Goal: Information Seeking & Learning: Check status

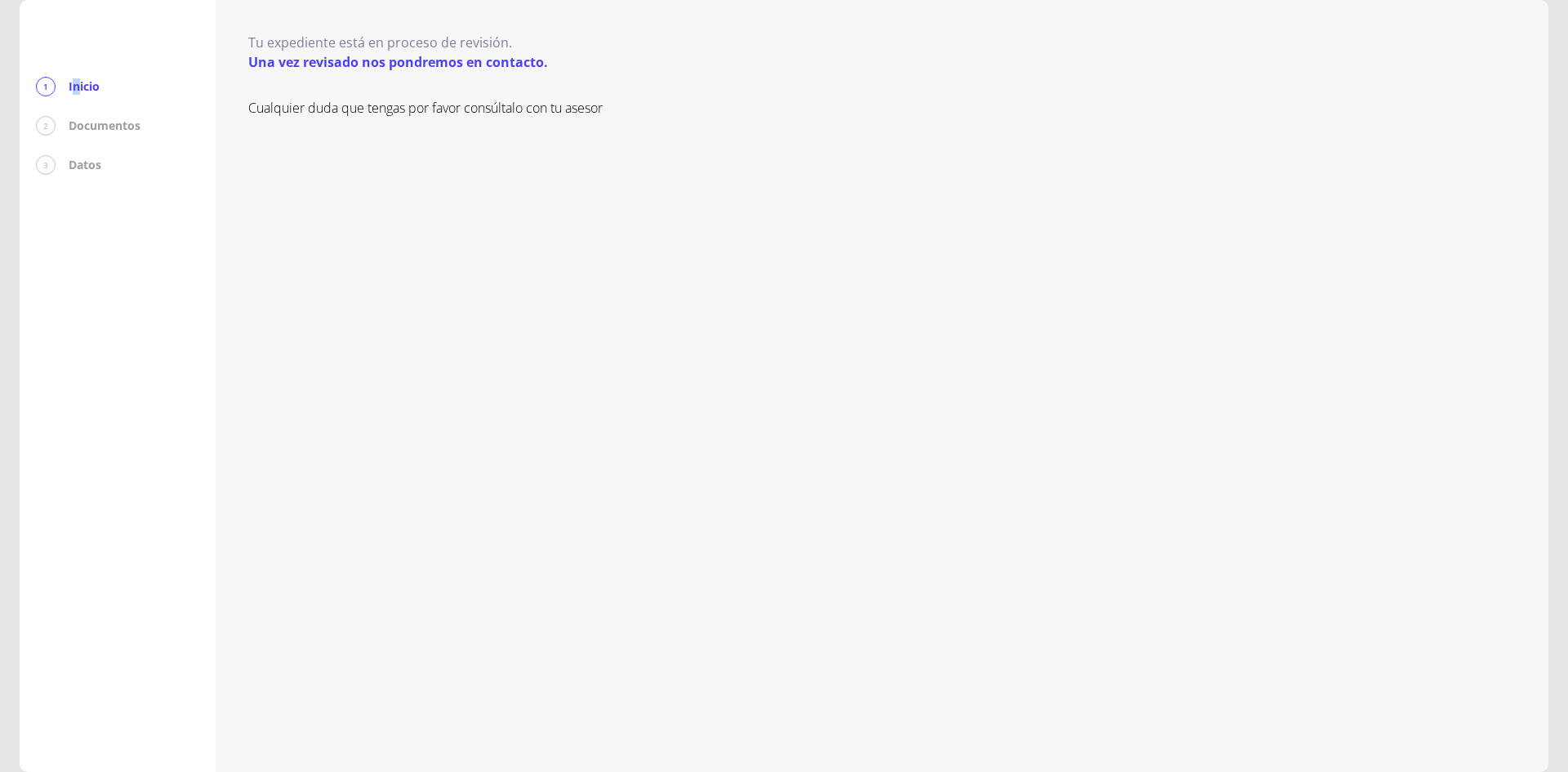
click at [76, 85] on p "Inicio" at bounding box center [83, 86] width 31 height 16
click at [44, 82] on div "1" at bounding box center [46, 86] width 20 height 20
click at [509, 66] on p "Una vez revisado nos pondremos en contacto." at bounding box center [398, 63] width 300 height 20
drag, startPoint x: 411, startPoint y: 47, endPoint x: 415, endPoint y: 61, distance: 14.6
click at [411, 47] on p "Tu expediente está en proceso de revisión." at bounding box center [398, 43] width 300 height 20
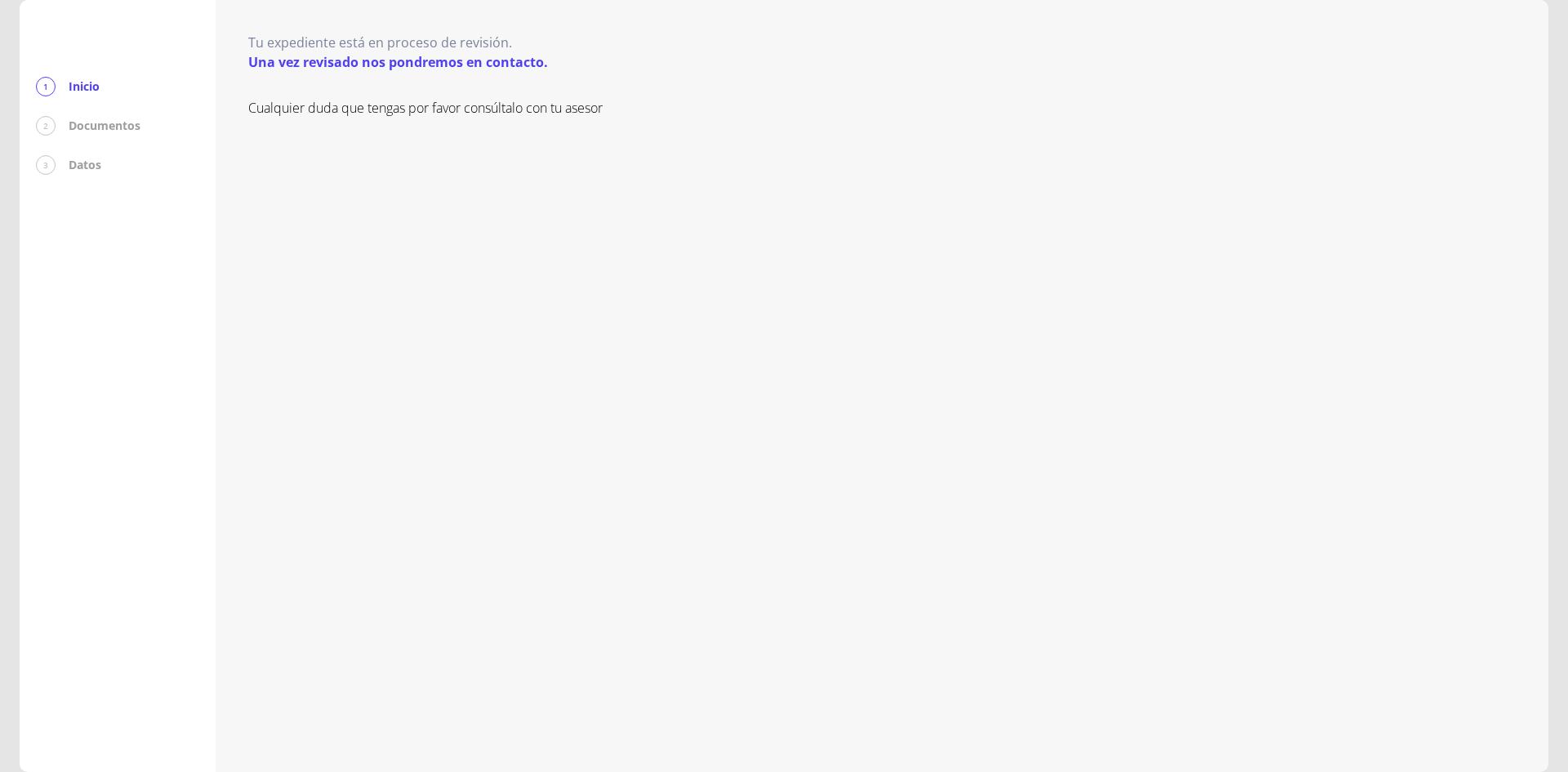
click at [562, 105] on p "Cualquier duda que tengas por favor consúltalo con tu asesor" at bounding box center [882, 108] width 1267 height 20
drag, startPoint x: 525, startPoint y: 117, endPoint x: 643, endPoint y: 153, distance: 123.4
click at [643, 153] on div "Cualquier duda que tengas por favor consúltalo con tu asesor" at bounding box center [882, 418] width 1267 height 641
click at [376, 124] on div "Cualquier duda que tengas por favor consúltalo con tu asesor" at bounding box center [882, 418] width 1267 height 641
click at [38, 126] on div "2" at bounding box center [46, 126] width 20 height 20
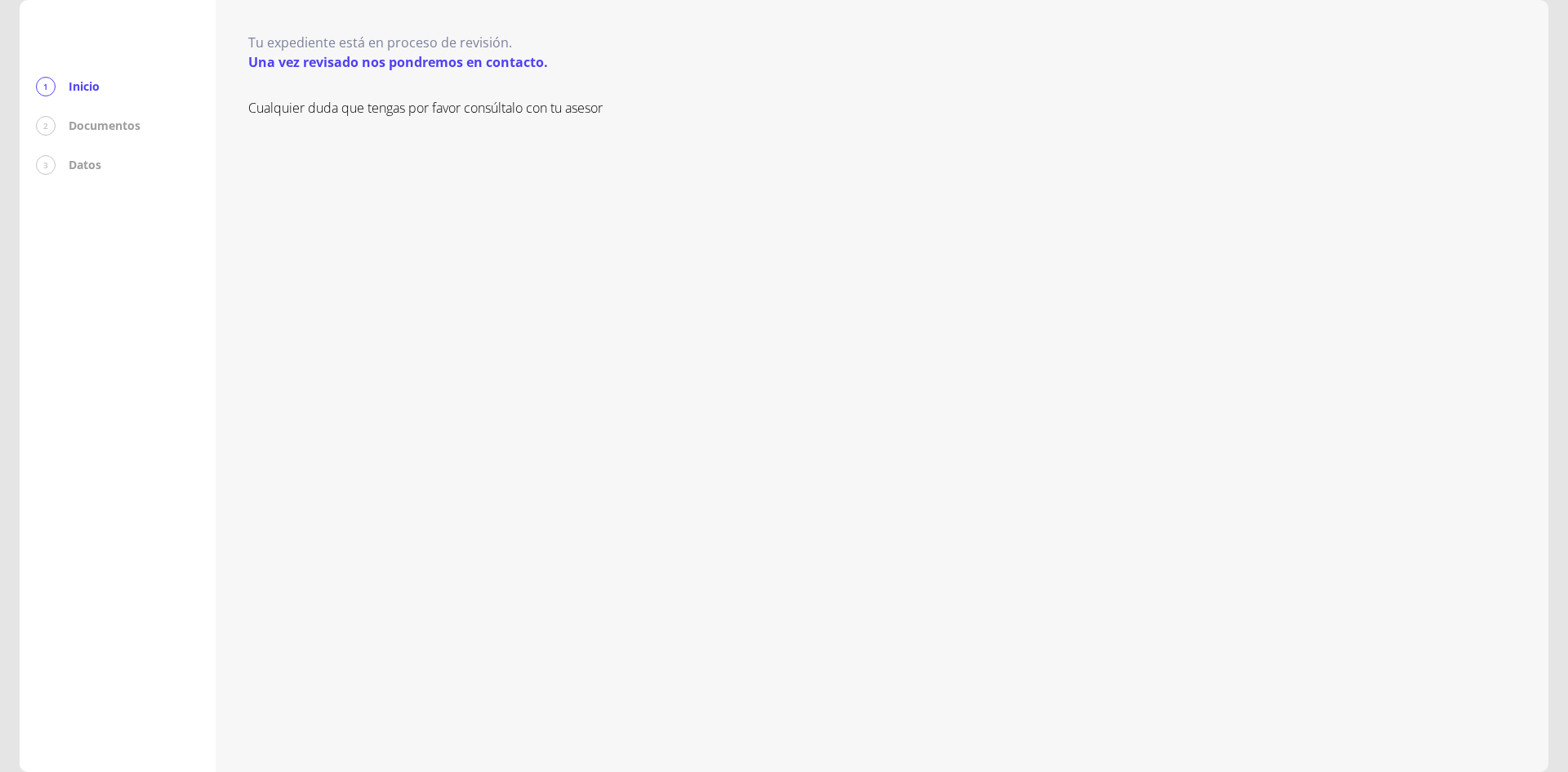
click at [50, 127] on div "2" at bounding box center [46, 126] width 20 height 20
click at [107, 133] on p "Documentos" at bounding box center [104, 125] width 71 height 16
click at [81, 159] on p "Datos" at bounding box center [84, 165] width 33 height 16
